Goal: Information Seeking & Learning: Learn about a topic

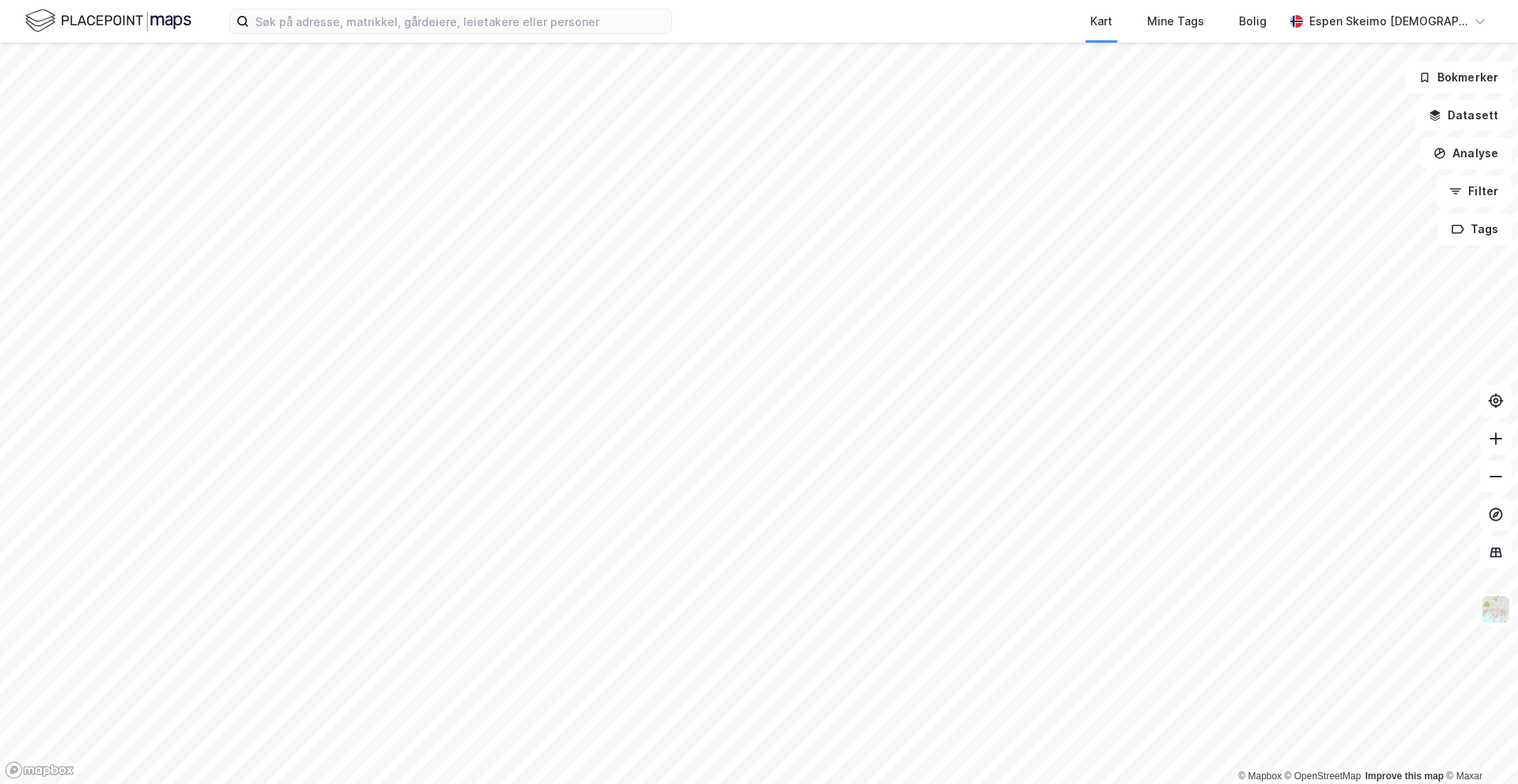
click at [1292, 247] on div at bounding box center [759, 392] width 1518 height 784
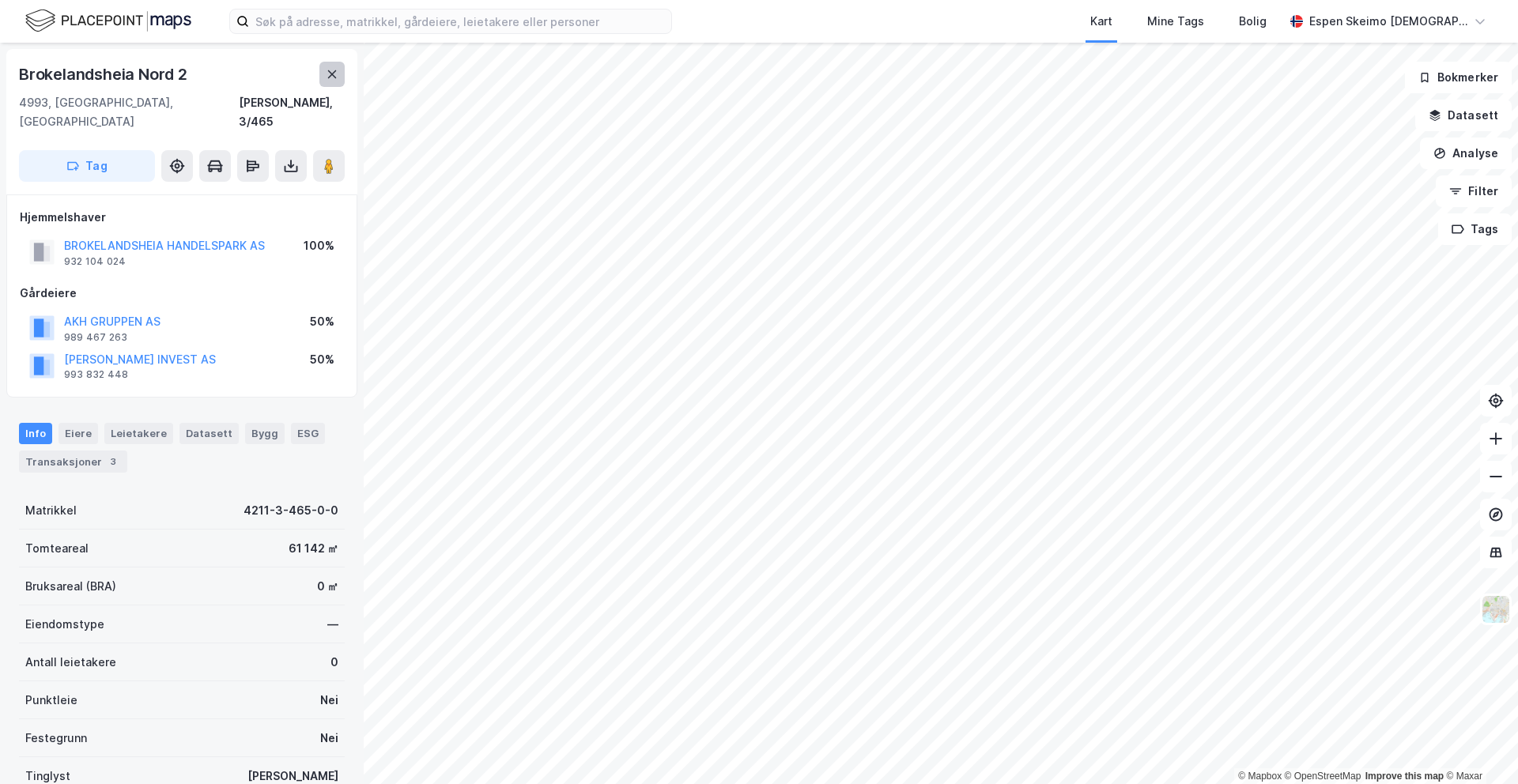
click at [338, 81] on button at bounding box center [331, 74] width 25 height 25
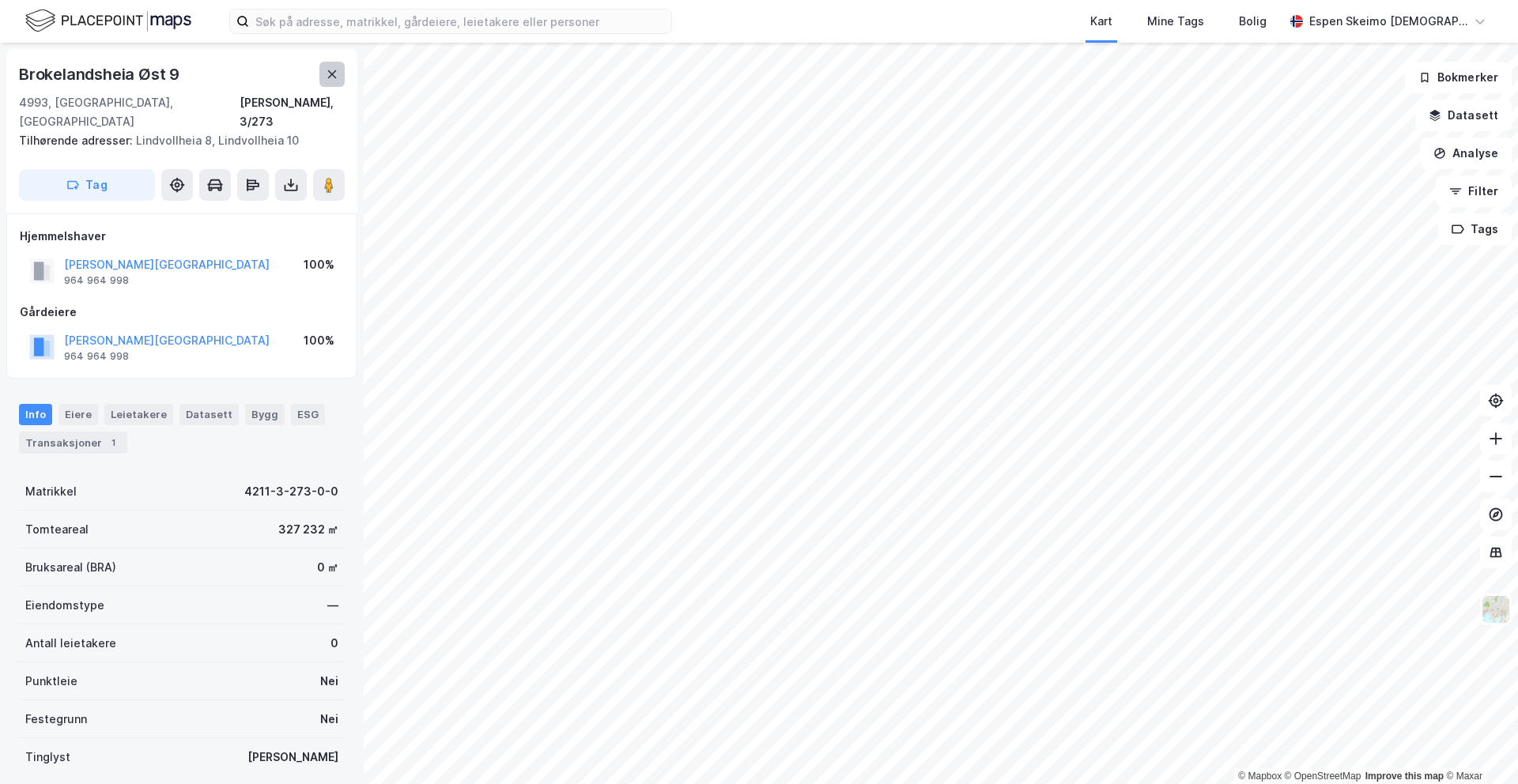
click at [340, 65] on button at bounding box center [331, 74] width 25 height 25
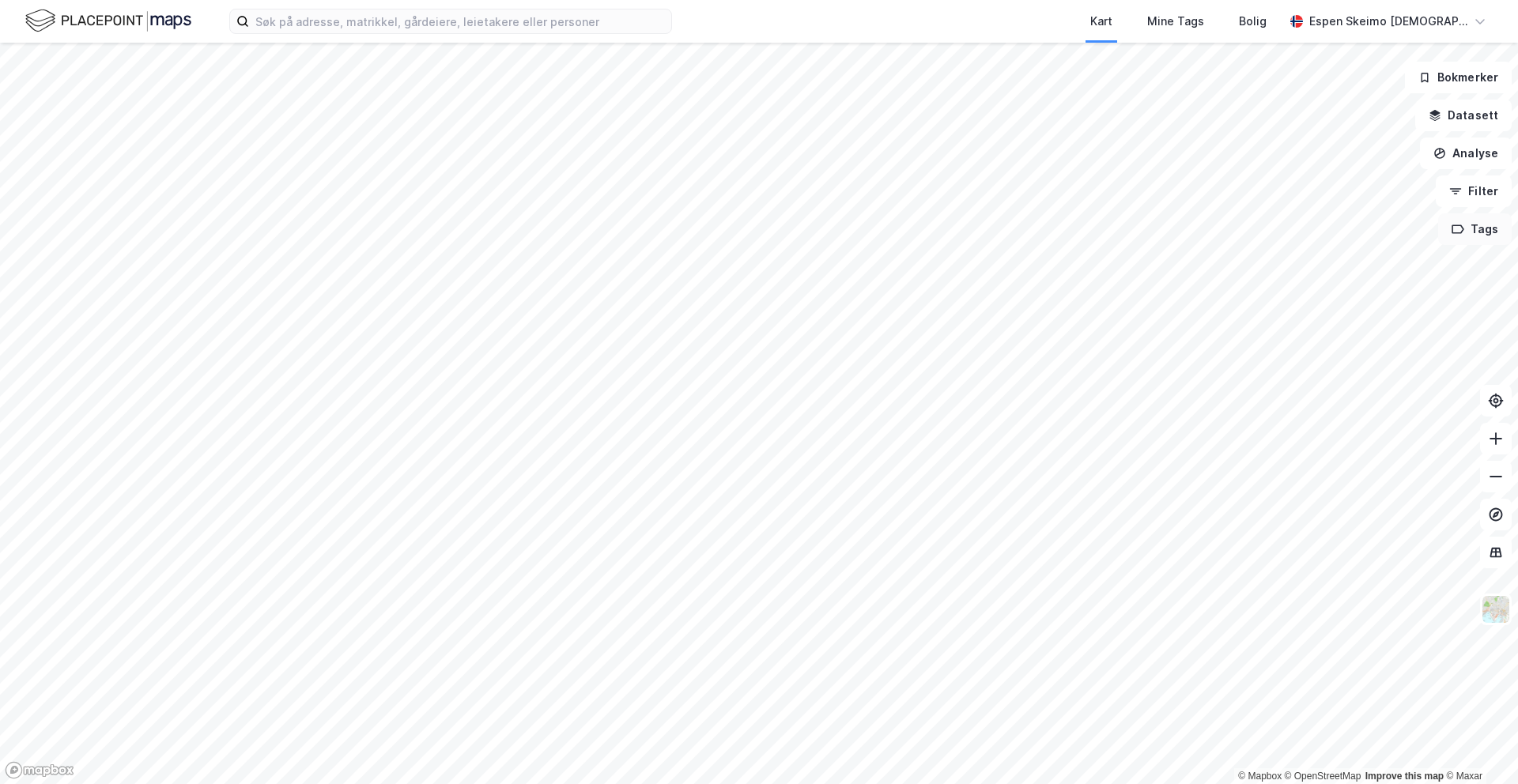
click at [1471, 238] on button "Tags" at bounding box center [1475, 229] width 74 height 31
click at [1470, 199] on button "Filter" at bounding box center [1475, 191] width 76 height 31
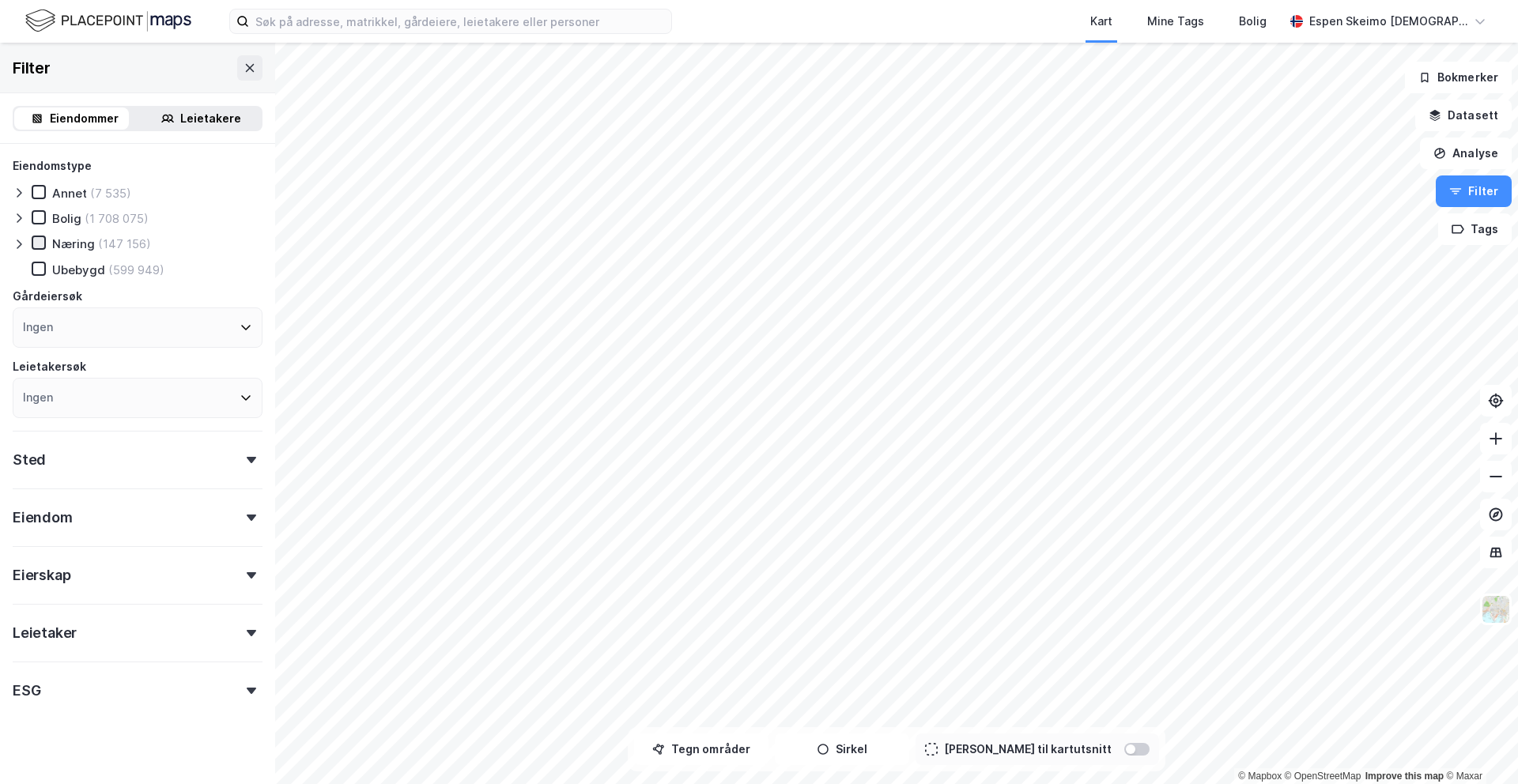
click at [39, 241] on icon at bounding box center [38, 243] width 11 height 11
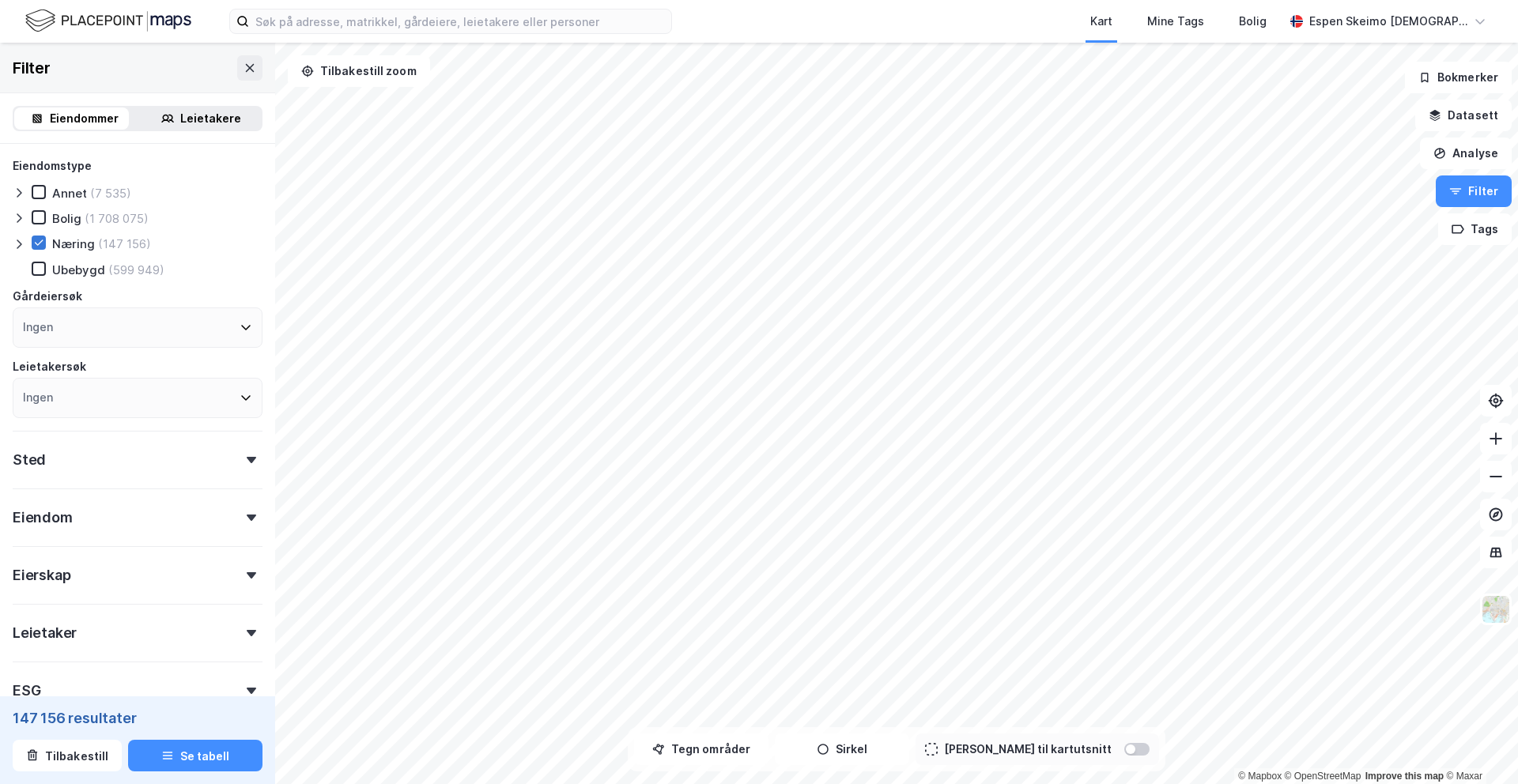
click at [42, 244] on icon at bounding box center [38, 243] width 11 height 11
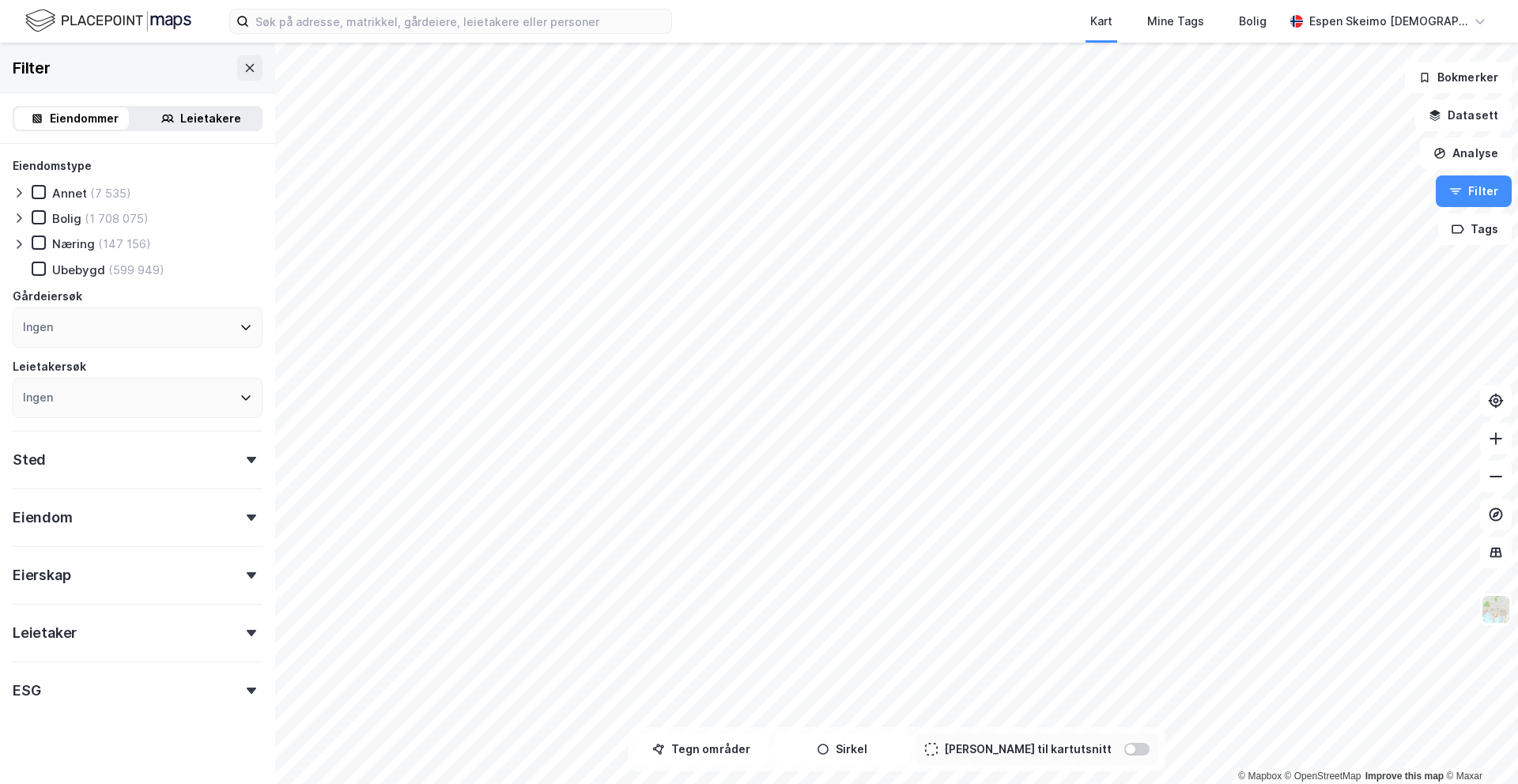
click at [39, 225] on div "Bolig (1 708 075)" at bounding box center [89, 219] width 117 height 16
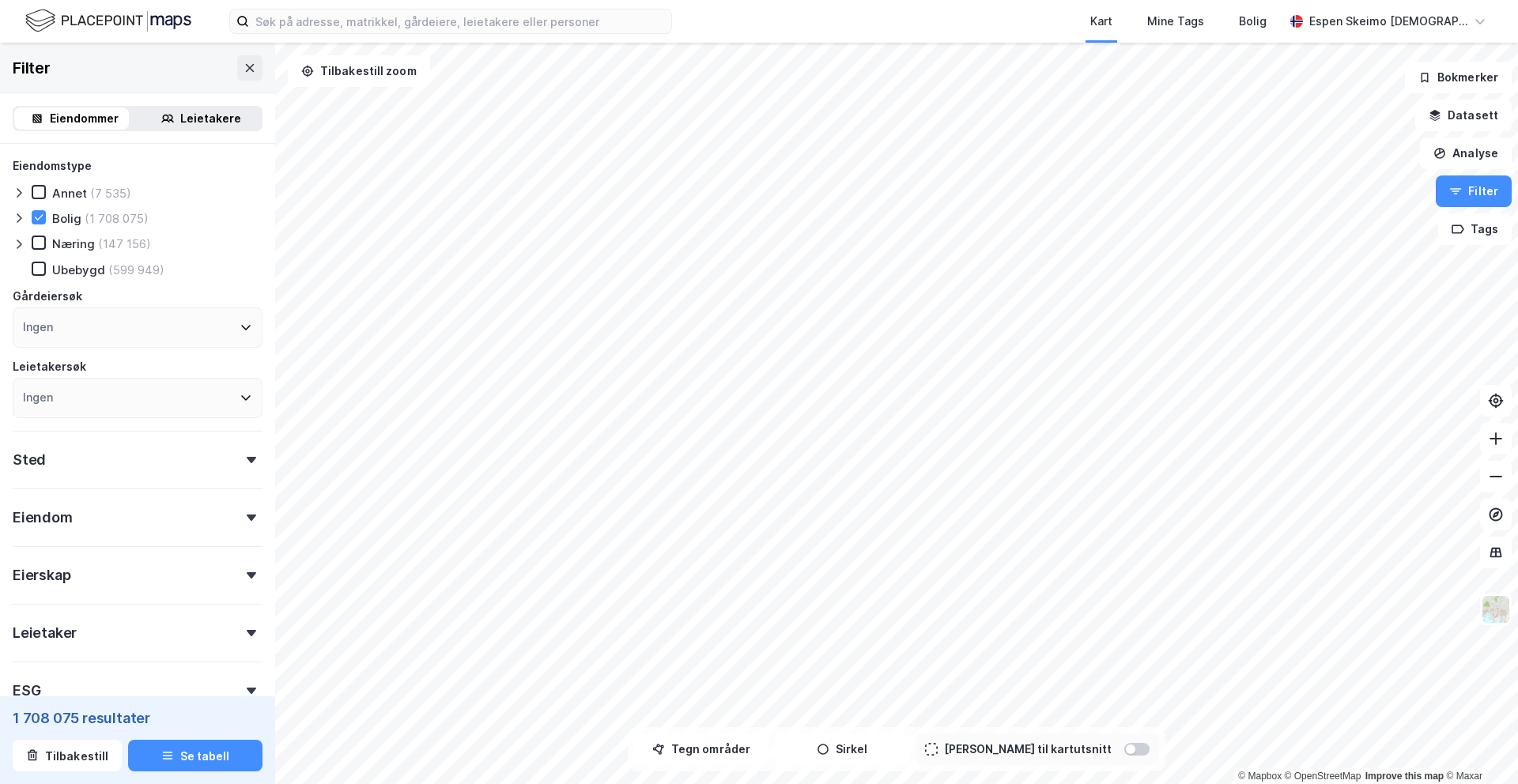
click at [39, 225] on div "Bolig (1 708 075)" at bounding box center [89, 219] width 117 height 16
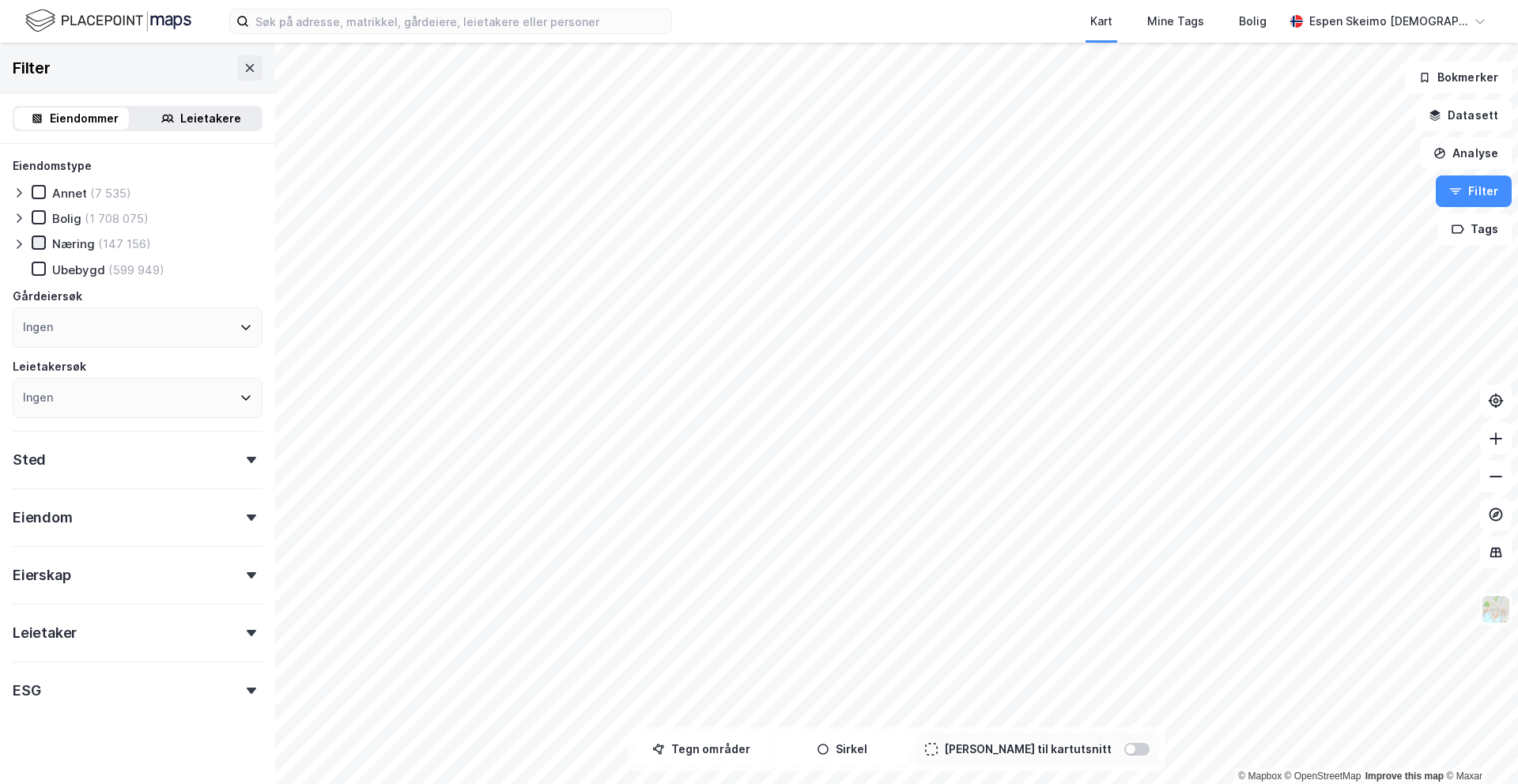
click at [45, 243] on div at bounding box center [38, 243] width 14 height 14
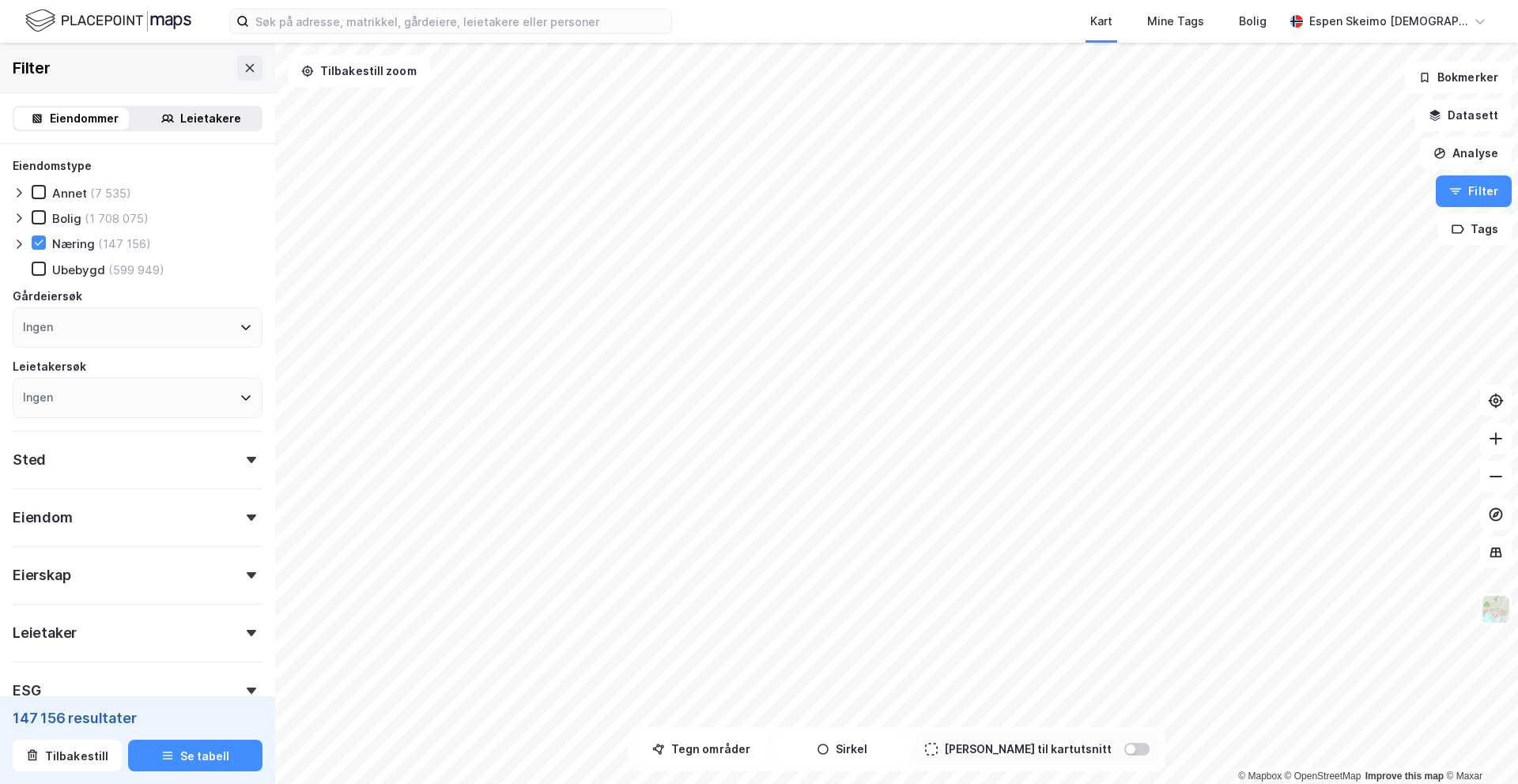
click at [23, 240] on icon at bounding box center [19, 244] width 13 height 13
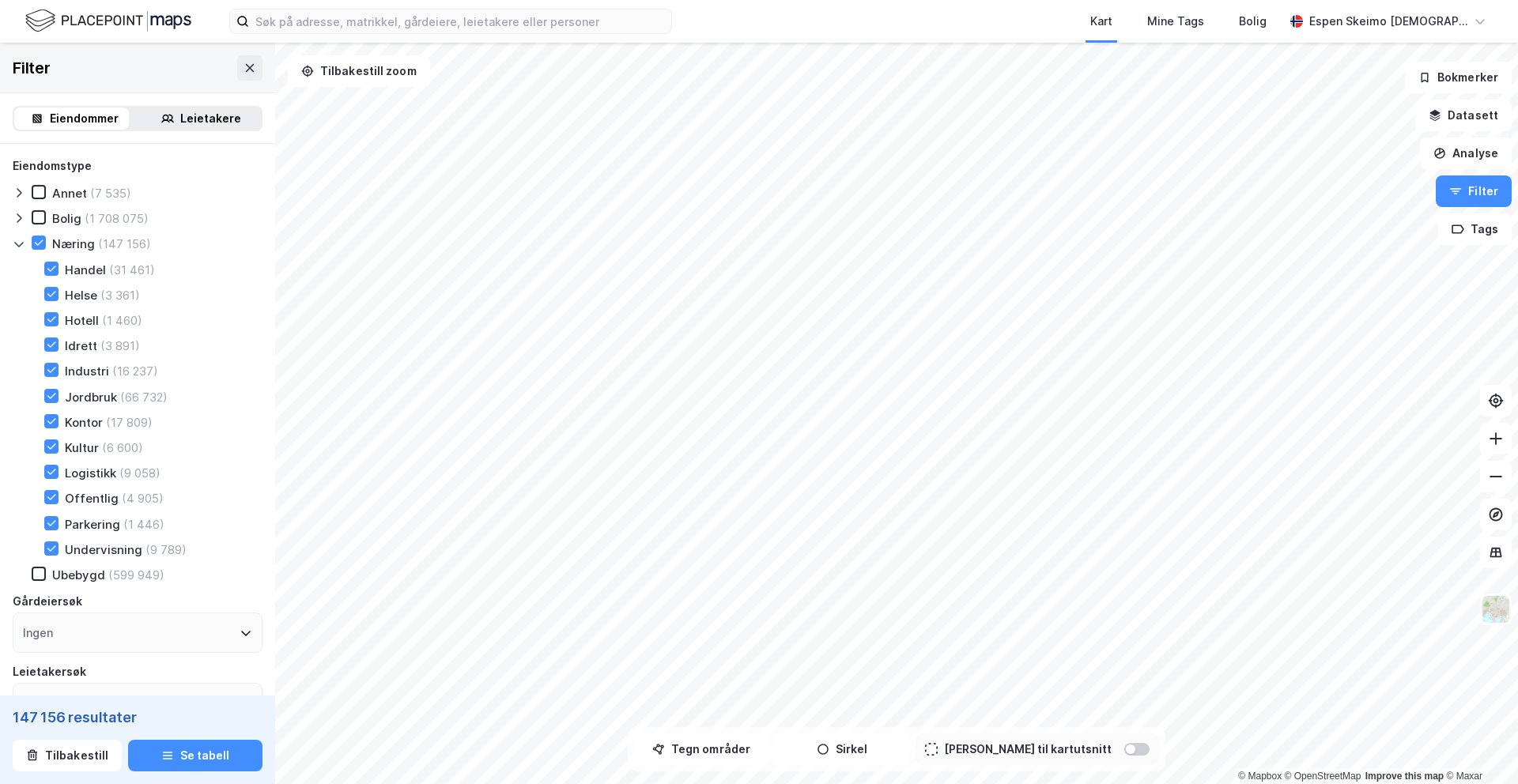
click at [22, 246] on icon at bounding box center [19, 244] width 13 height 13
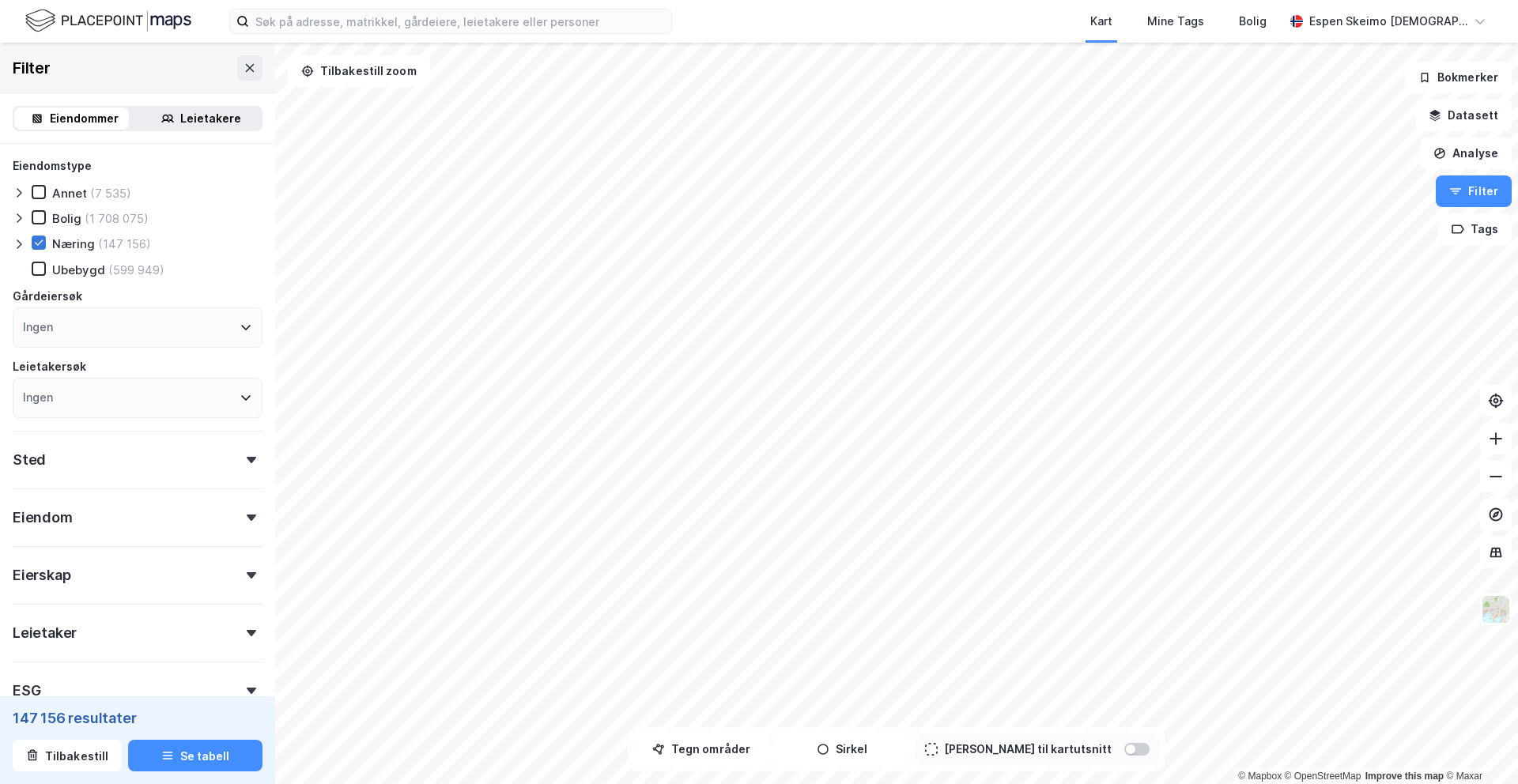
click at [40, 246] on icon at bounding box center [38, 243] width 11 height 11
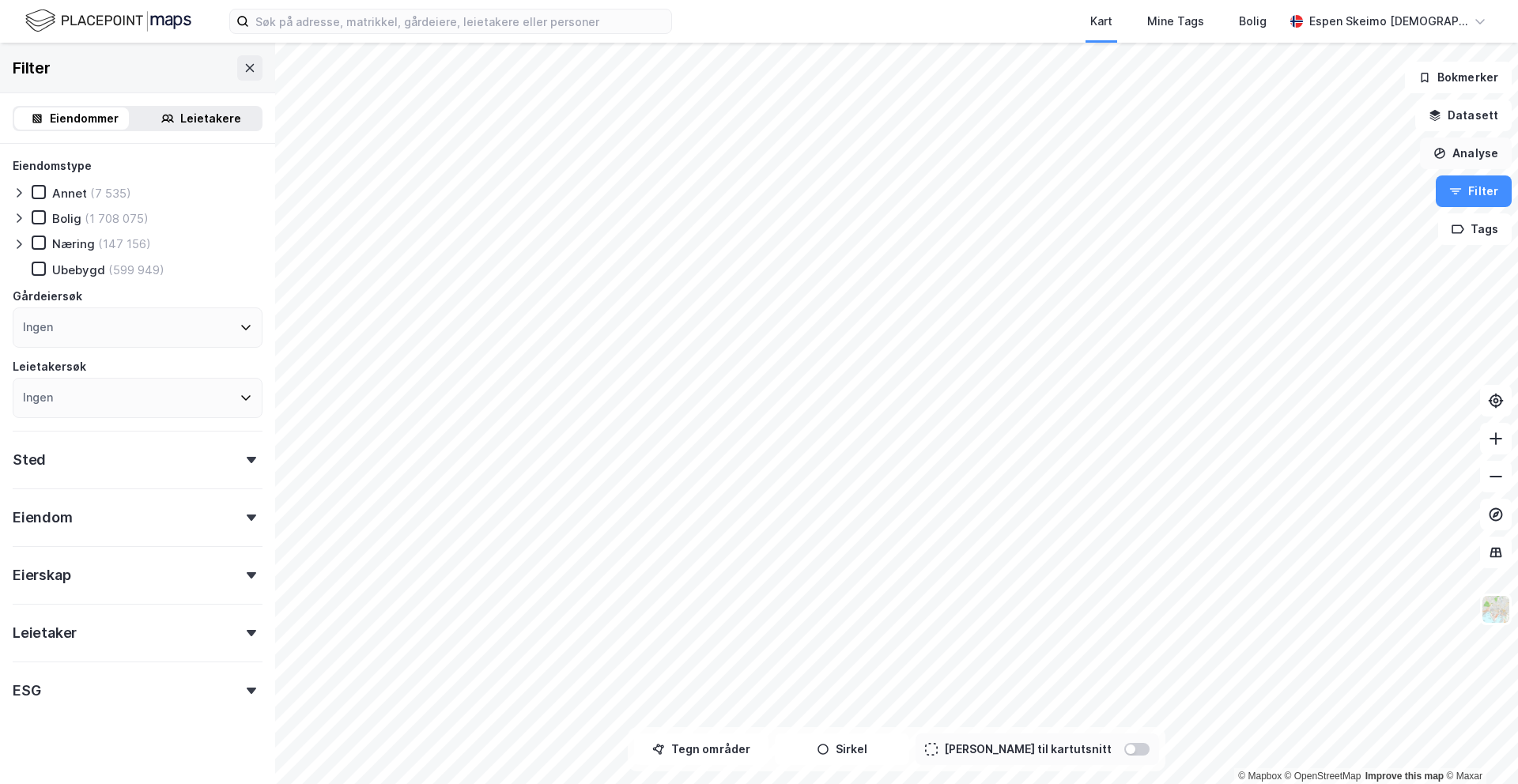
click at [1464, 158] on button "Analyse" at bounding box center [1466, 154] width 92 height 31
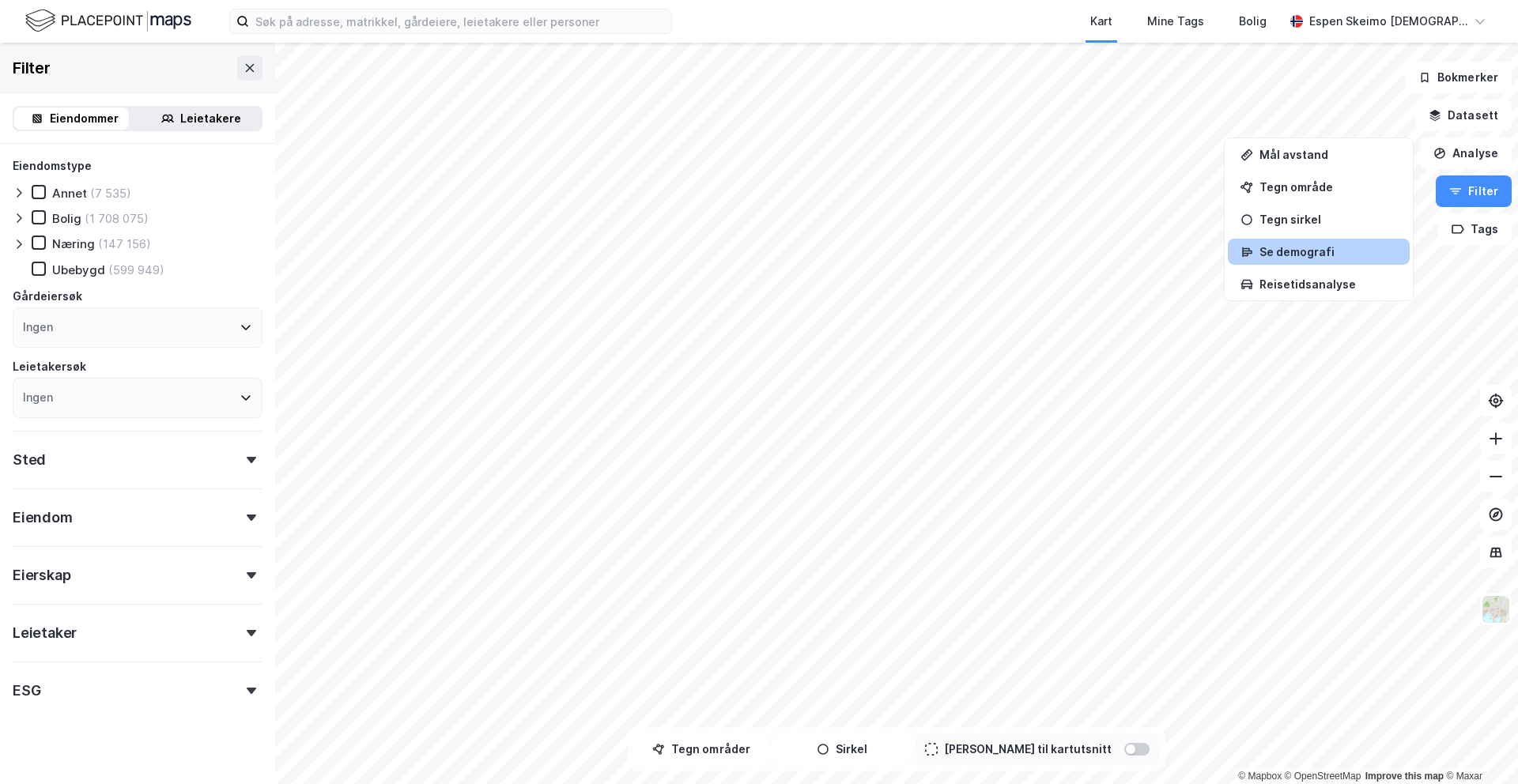
click at [1295, 251] on div "Se demografi" at bounding box center [1328, 252] width 138 height 13
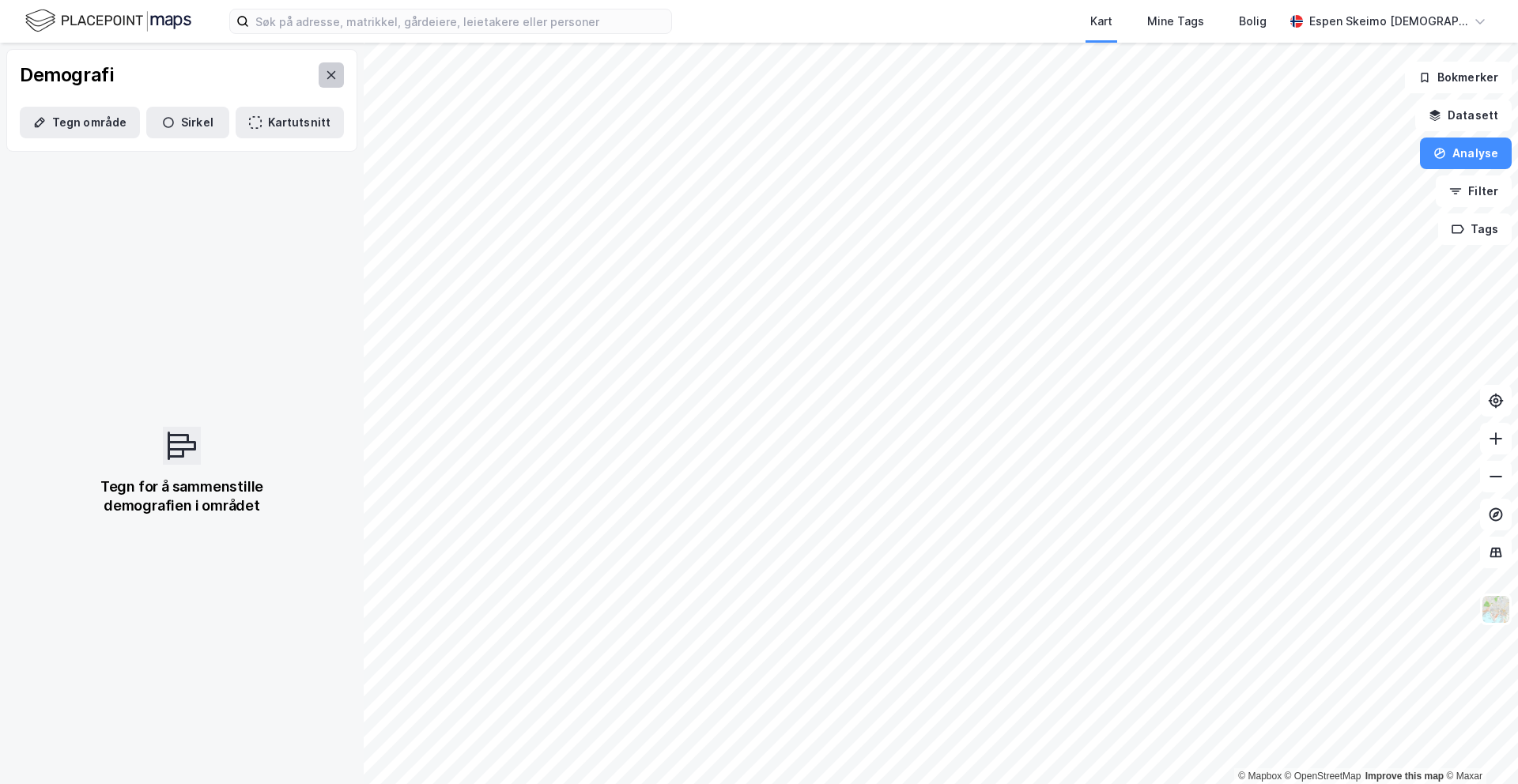
click at [325, 85] on button at bounding box center [330, 75] width 25 height 25
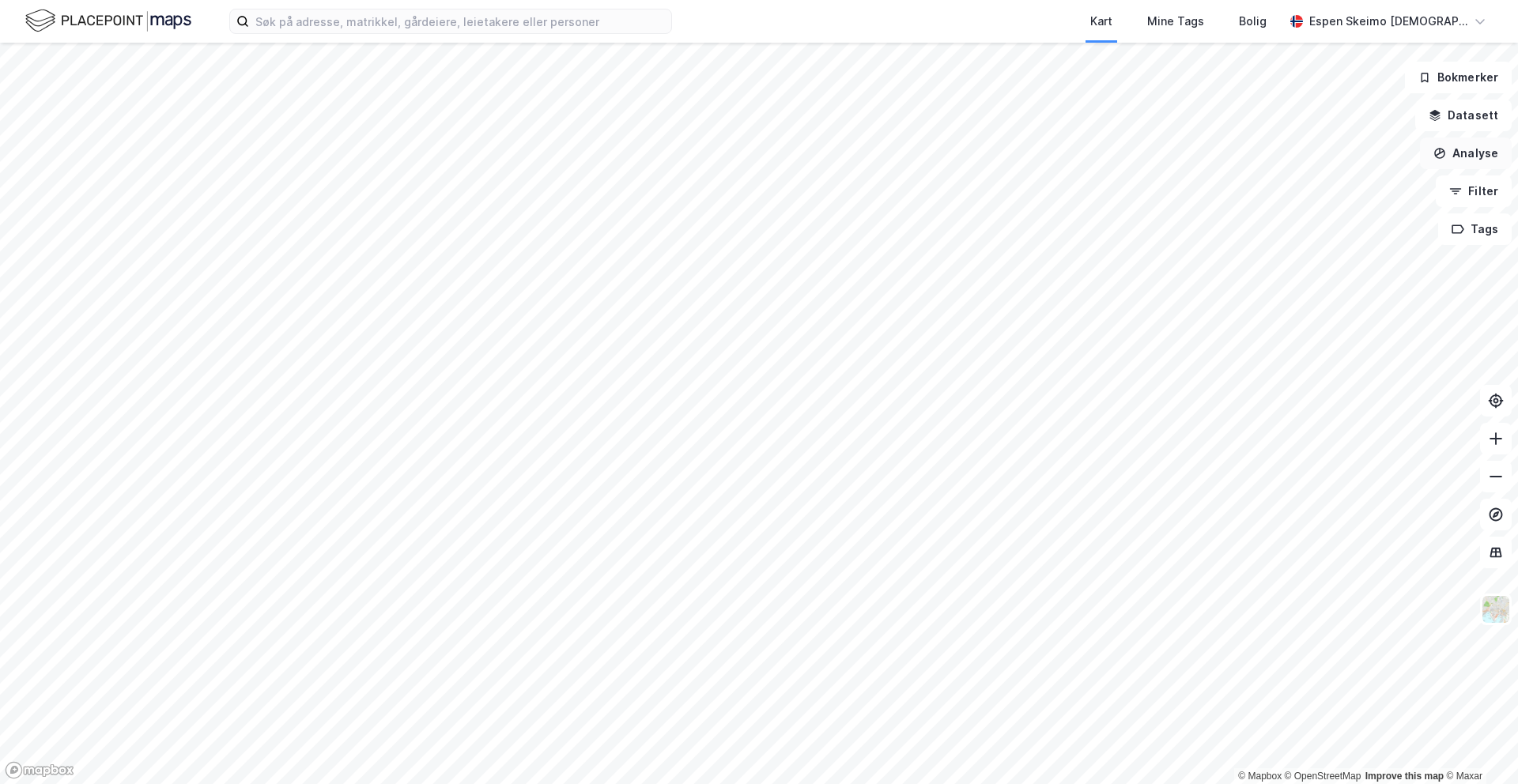
click at [1456, 164] on button "Analyse" at bounding box center [1466, 154] width 92 height 31
click at [1300, 286] on div "Reisetidsanalyse" at bounding box center [1328, 284] width 138 height 13
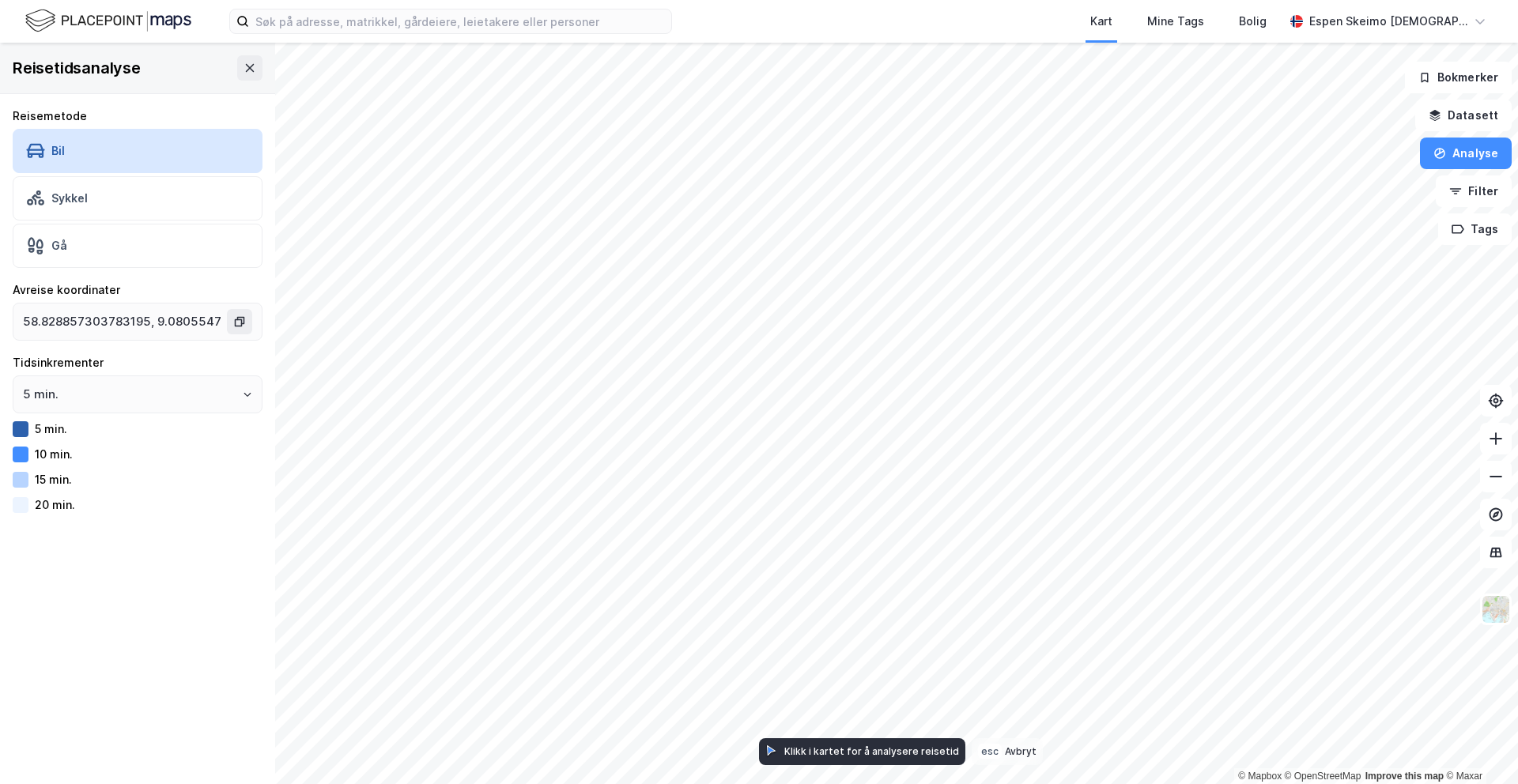
type input "58.828857303783195, 9.080554712936106"
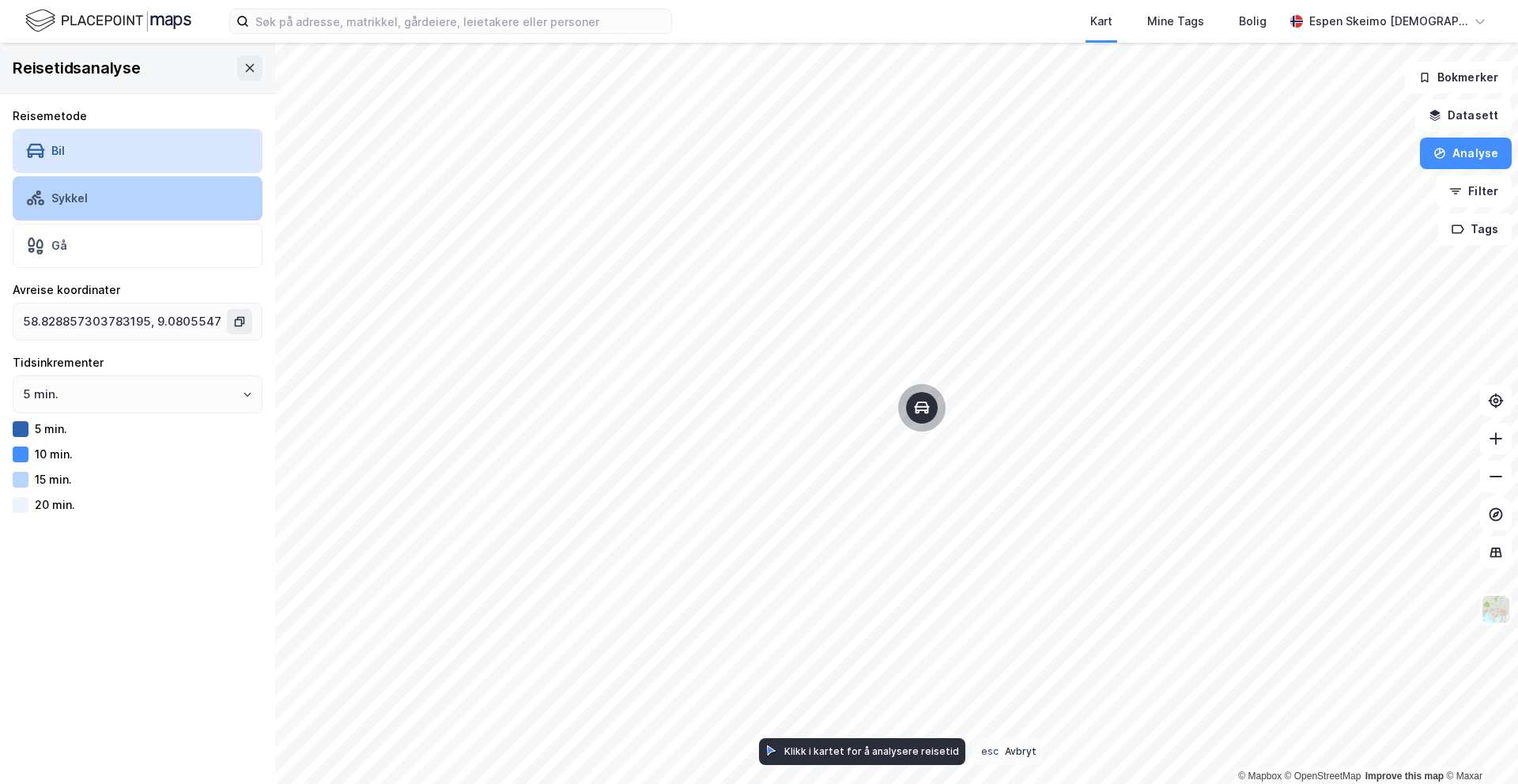
click at [129, 193] on div "Sykkel" at bounding box center [138, 198] width 250 height 44
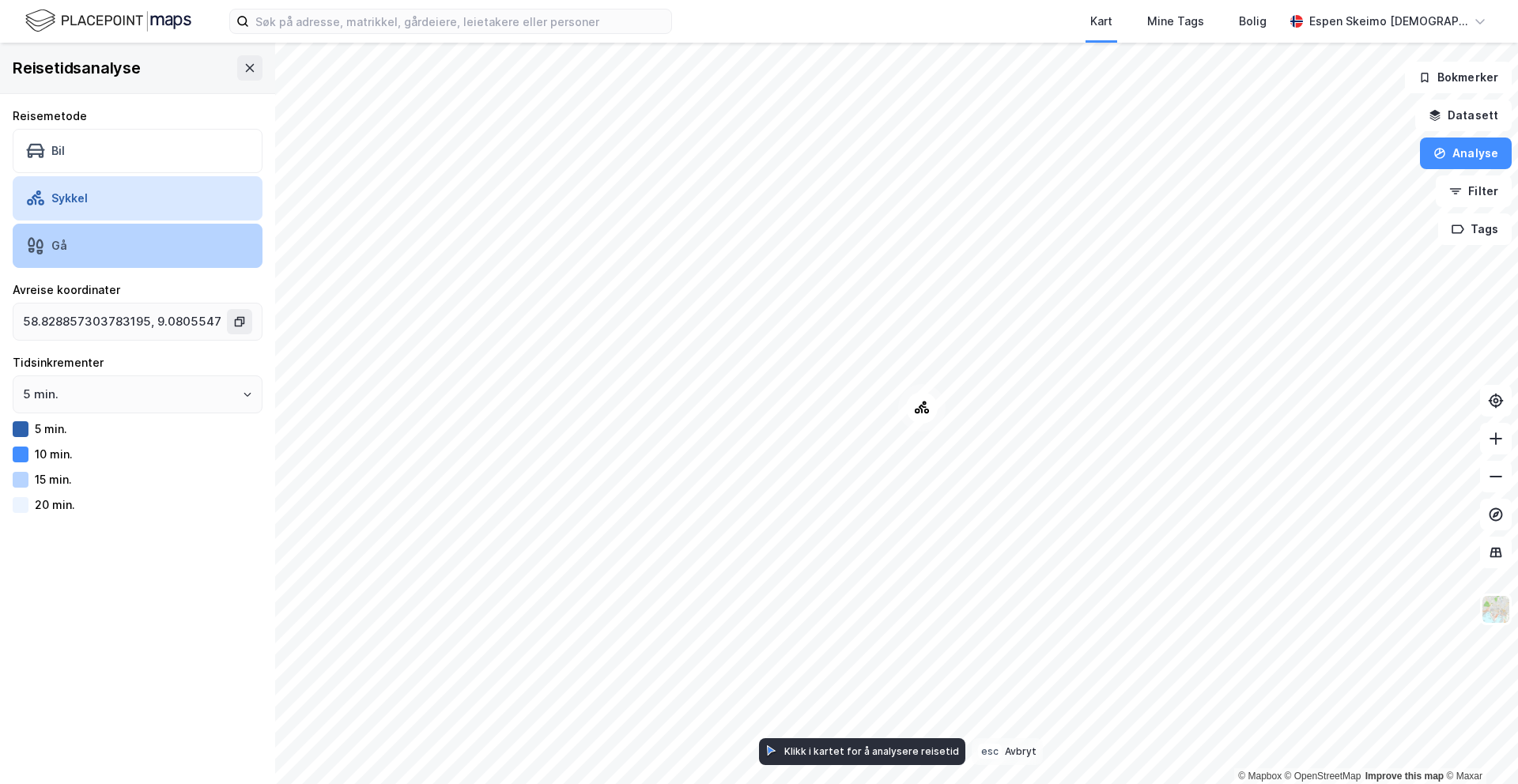
click at [106, 244] on div "Gå" at bounding box center [138, 245] width 250 height 44
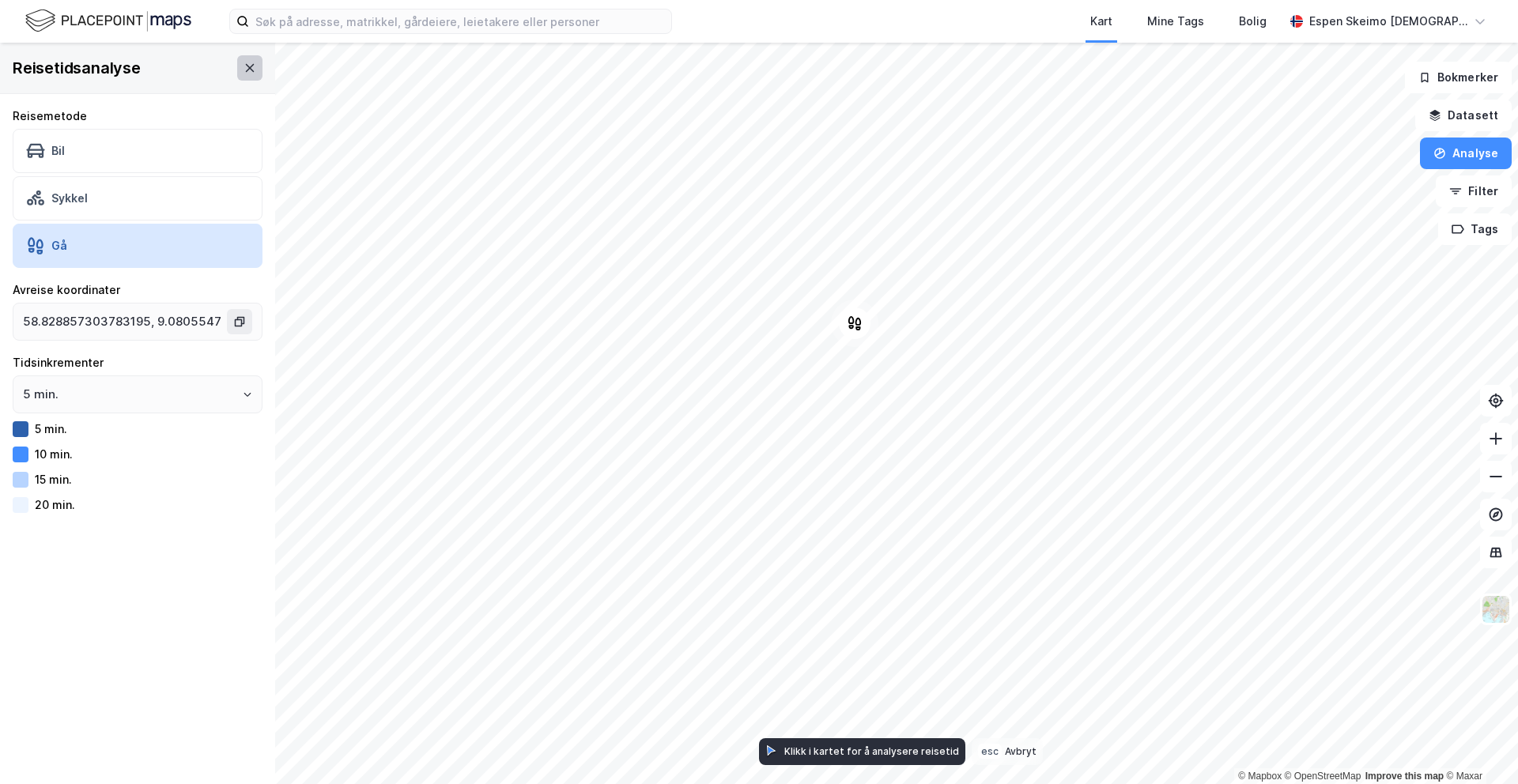
click at [247, 73] on button at bounding box center [250, 68] width 25 height 25
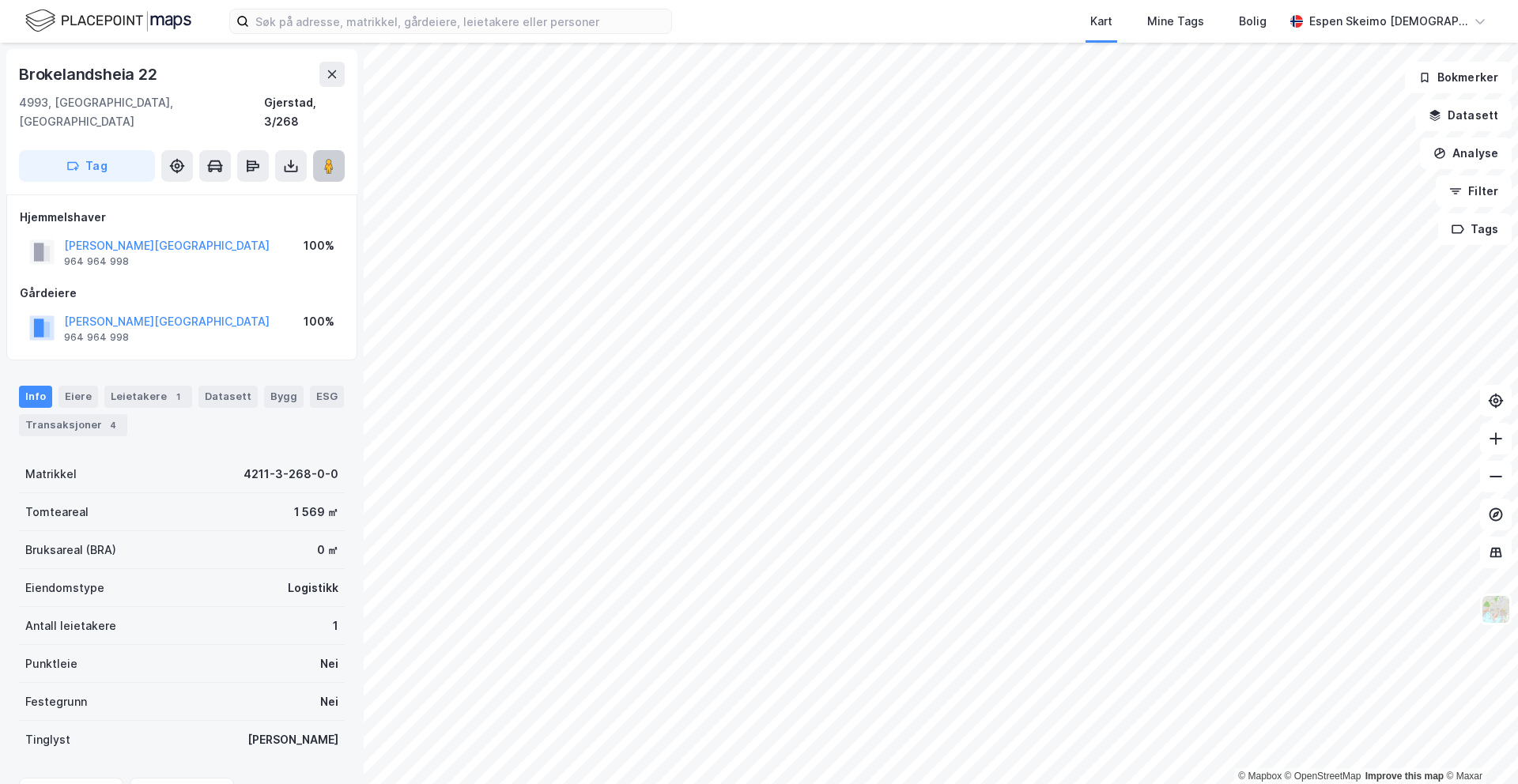
click at [326, 158] on image at bounding box center [329, 166] width 10 height 16
click at [332, 73] on icon at bounding box center [332, 74] width 9 height 8
